Goal: Task Accomplishment & Management: Use online tool/utility

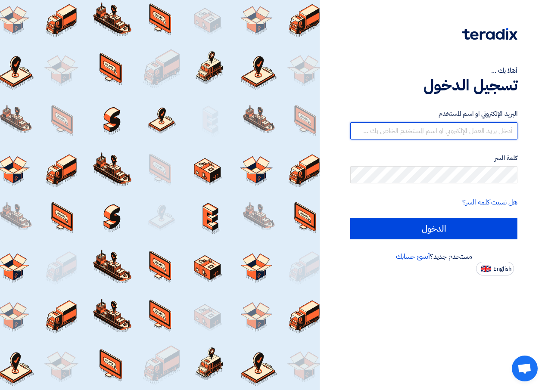
click at [511, 127] on input "text" at bounding box center [433, 130] width 167 height 17
type input "[EMAIL_ADDRESS][DOMAIN_NAME]"
click at [469, 132] on input "[EMAIL_ADDRESS][DOMAIN_NAME]" at bounding box center [433, 130] width 167 height 17
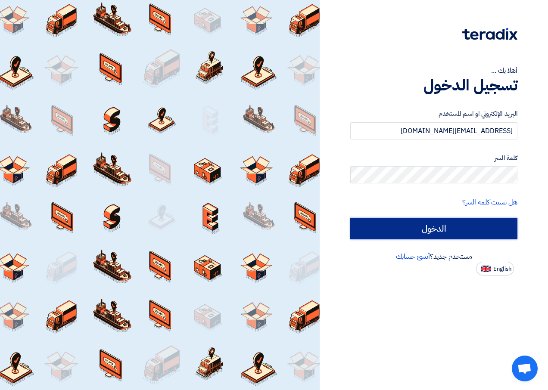
click at [425, 225] on input "الدخول" at bounding box center [433, 229] width 167 height 22
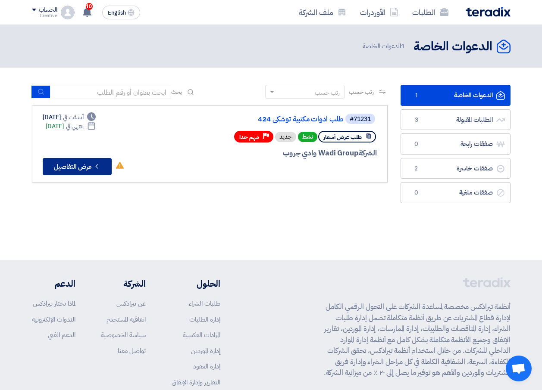
click at [82, 165] on button "Check details عرض التفاصيل" at bounding box center [77, 166] width 69 height 17
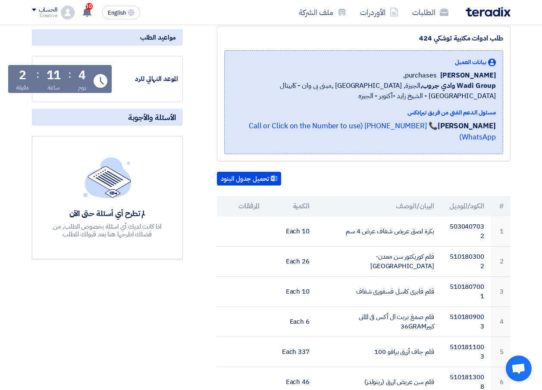
scroll to position [86, 0]
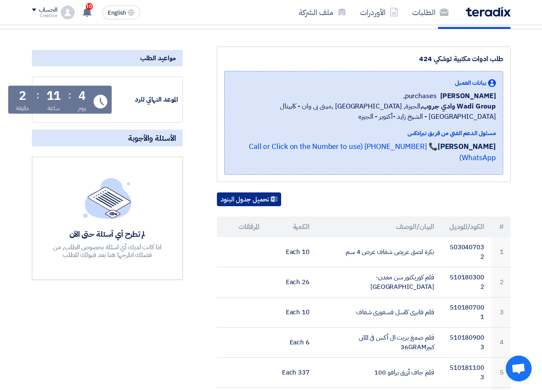
click at [256, 193] on button "تحميل جدول البنود" at bounding box center [249, 200] width 64 height 14
